Goal: Task Accomplishment & Management: Manage account settings

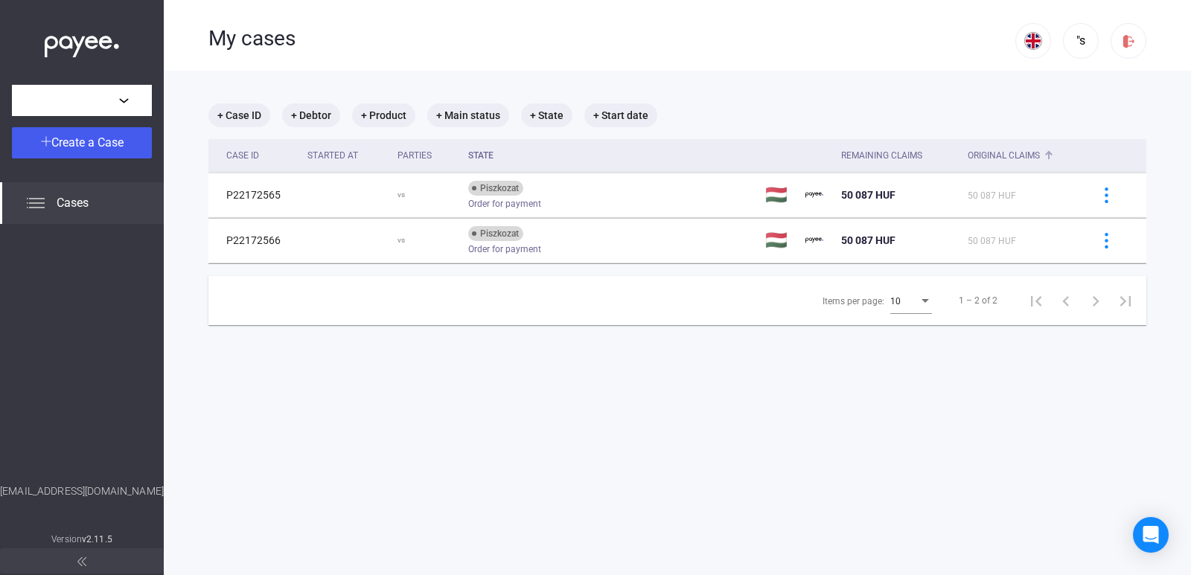
drag, startPoint x: 978, startPoint y: 162, endPoint x: 559, endPoint y: 390, distance: 477.3
click at [559, 390] on main "+ Case ID + Debtor + Product + Main status + State + Start date Case ID Started…" at bounding box center [677, 358] width 1027 height 575
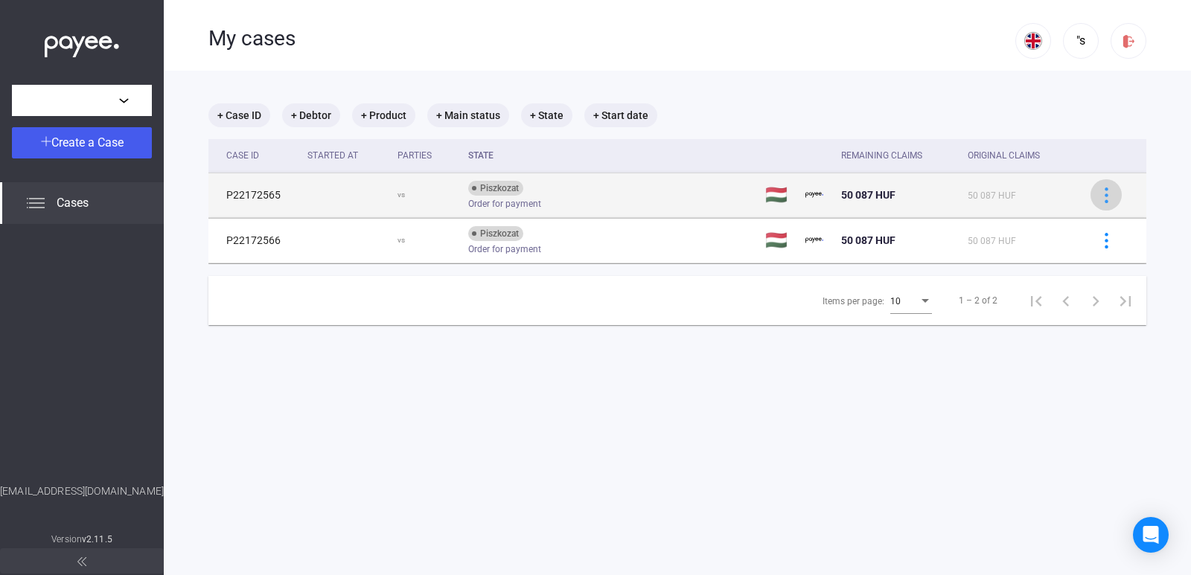
click at [1104, 195] on div at bounding box center [1106, 196] width 22 height 16
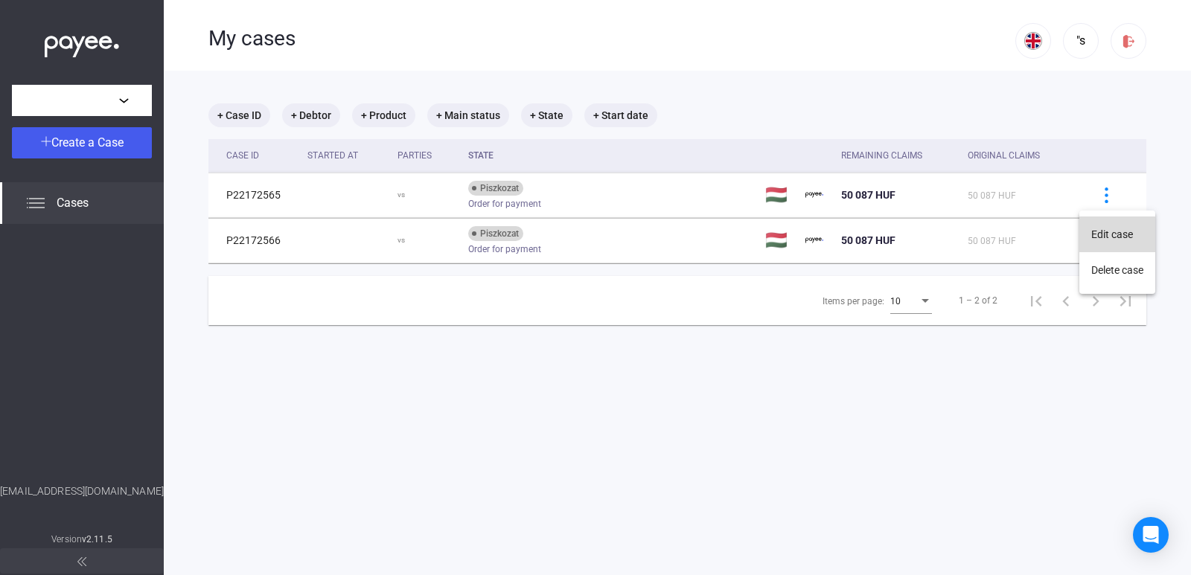
click at [1114, 241] on button "Edit case" at bounding box center [1117, 235] width 76 height 36
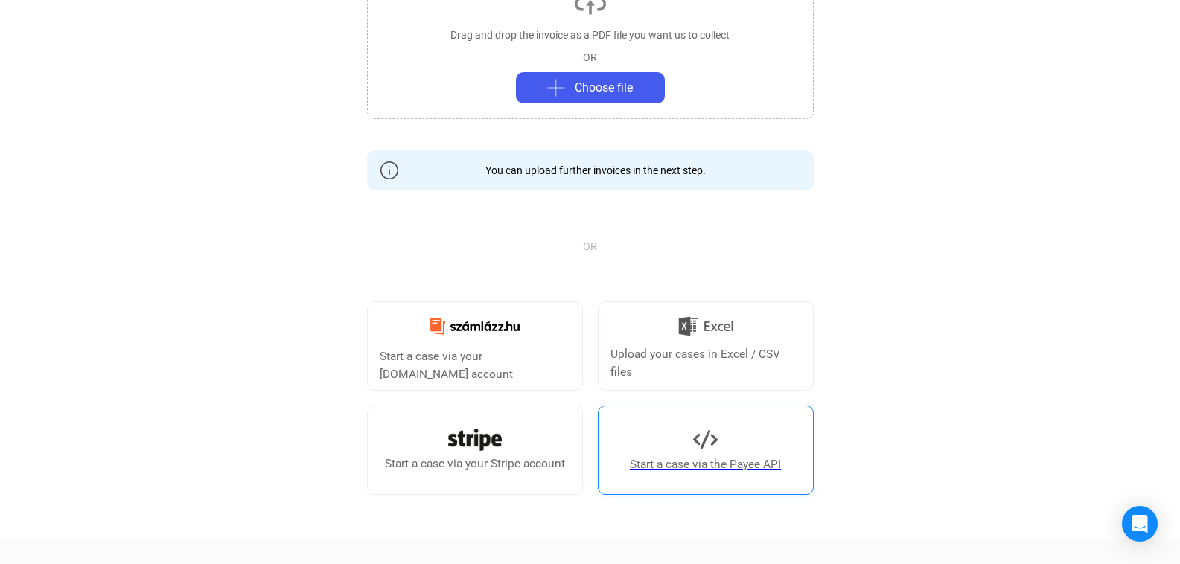
scroll to position [447, 0]
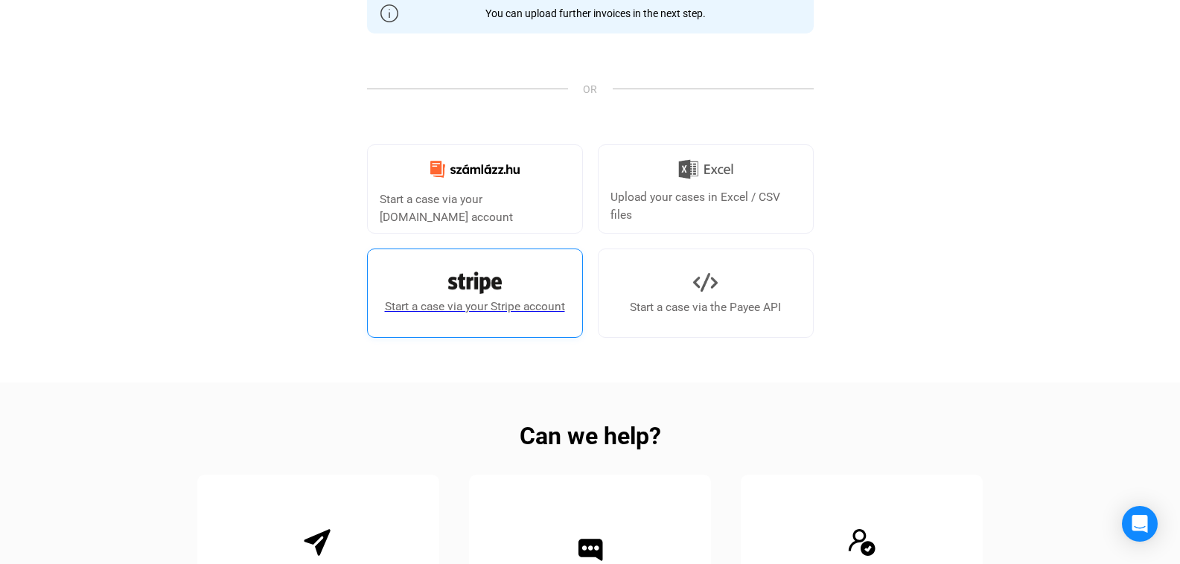
click at [549, 296] on link "Start a case via your Stripe account" at bounding box center [475, 293] width 216 height 89
